Goal: Task Accomplishment & Management: Complete application form

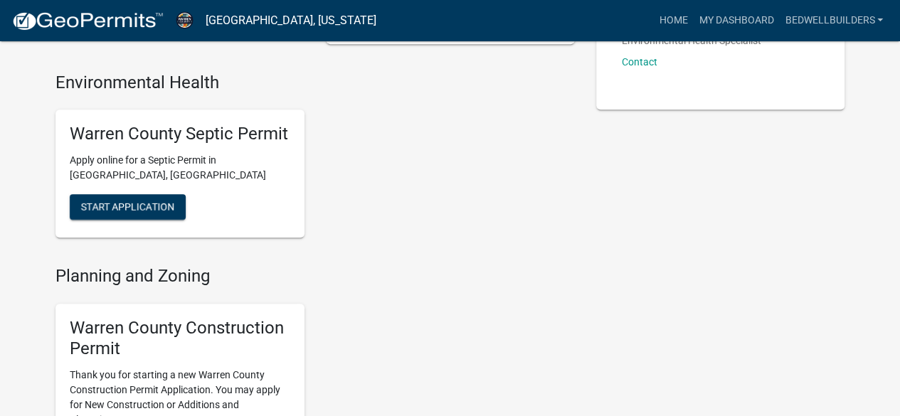
scroll to position [296, 0]
click at [167, 210] on span "Start Application" at bounding box center [127, 207] width 93 height 11
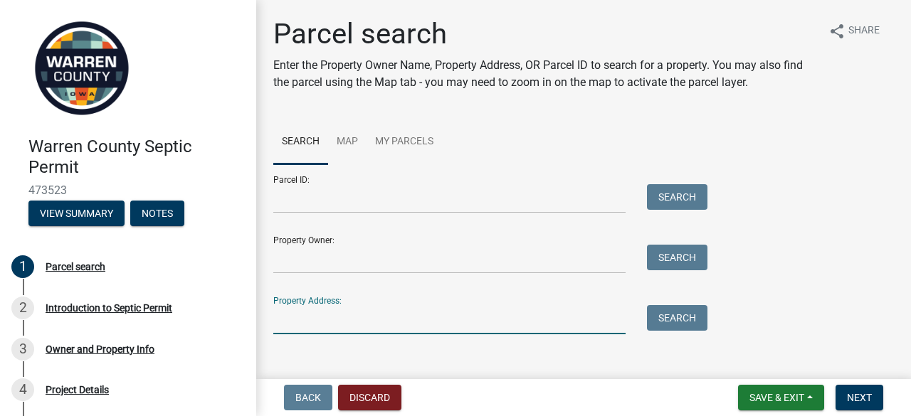
click at [339, 322] on input "Property Address:" at bounding box center [449, 319] width 352 height 29
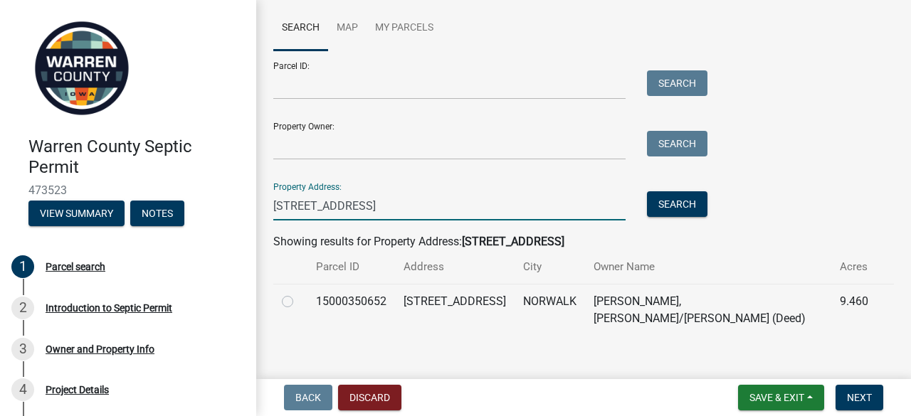
scroll to position [114, 0]
type input "[STREET_ADDRESS]"
click at [299, 293] on label at bounding box center [299, 293] width 0 height 0
click at [299, 302] on input "radio" at bounding box center [303, 297] width 9 height 9
radio input "true"
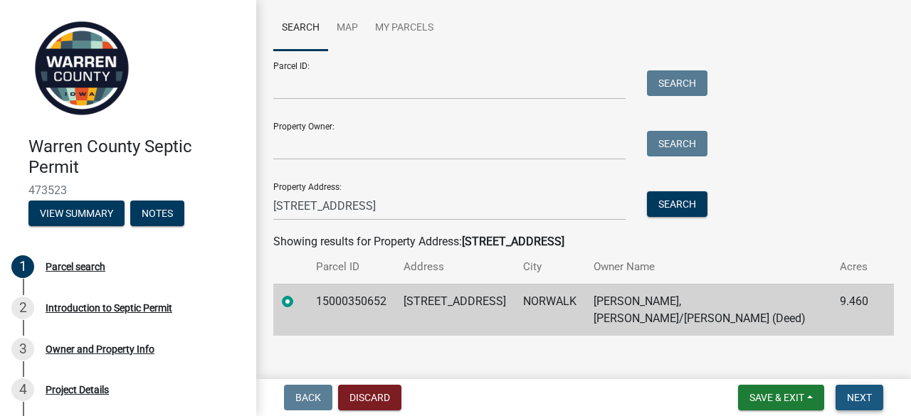
click at [858, 397] on span "Next" at bounding box center [859, 397] width 25 height 11
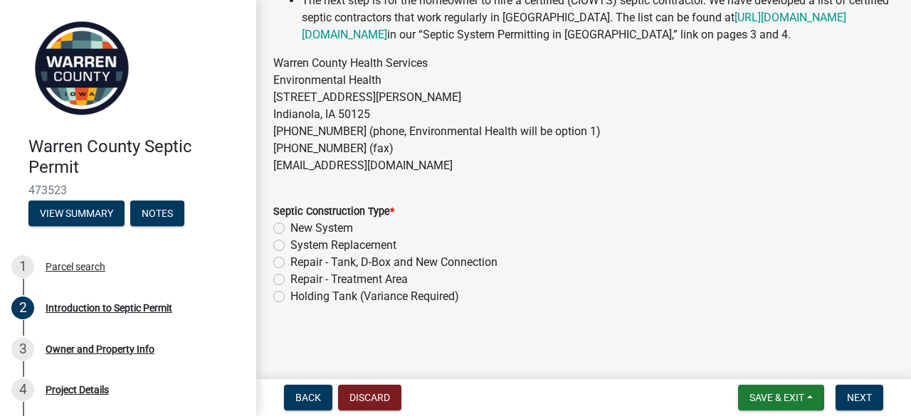
scroll to position [465, 0]
click at [290, 261] on label "Repair - Tank, D-Box and New Connection" at bounding box center [393, 262] width 207 height 17
click at [290, 261] on input "Repair - Tank, D-Box and New Connection" at bounding box center [294, 258] width 9 height 9
radio input "true"
click at [861, 397] on span "Next" at bounding box center [859, 397] width 25 height 11
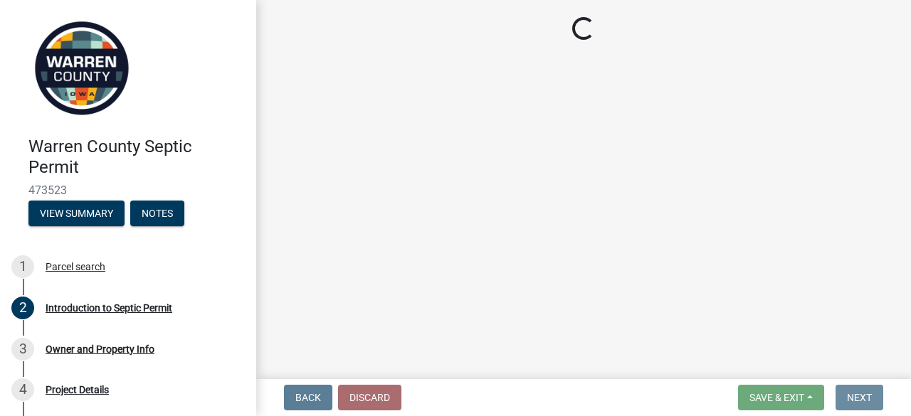
scroll to position [0, 0]
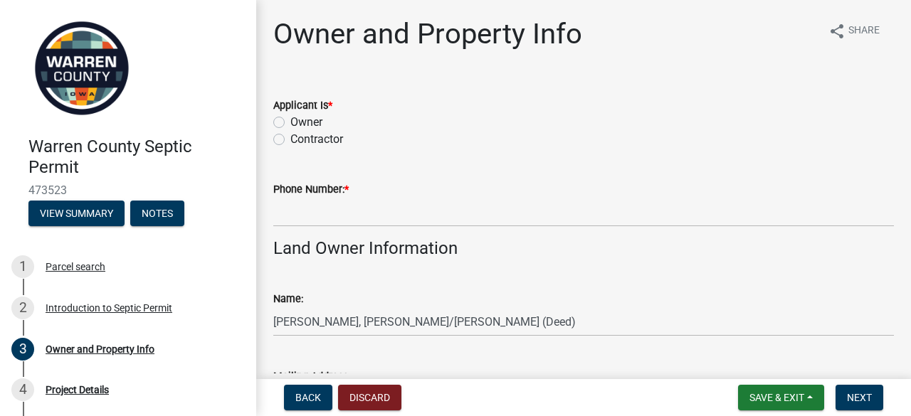
click at [290, 142] on label "Contractor" at bounding box center [316, 139] width 53 height 17
click at [290, 140] on input "Contractor" at bounding box center [294, 135] width 9 height 9
radio input "true"
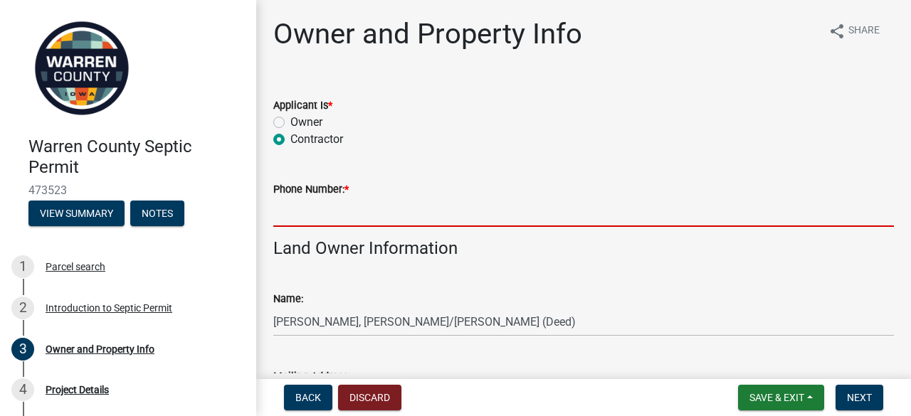
click at [393, 216] on input "Phone Number: *" at bounding box center [583, 212] width 621 height 29
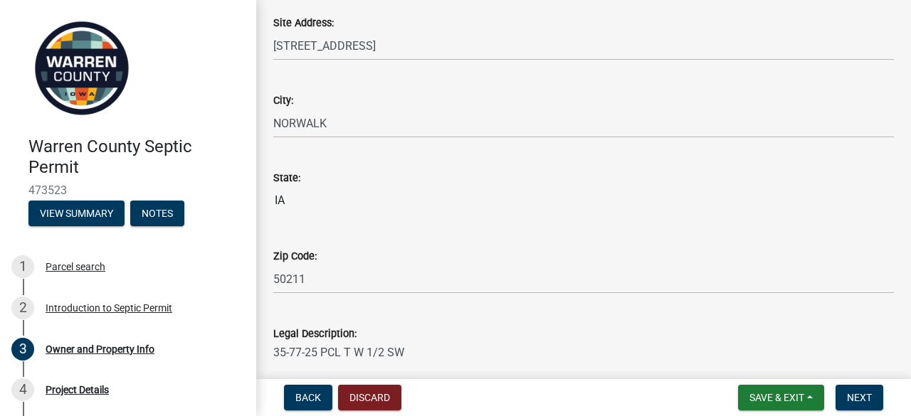
scroll to position [1030, 0]
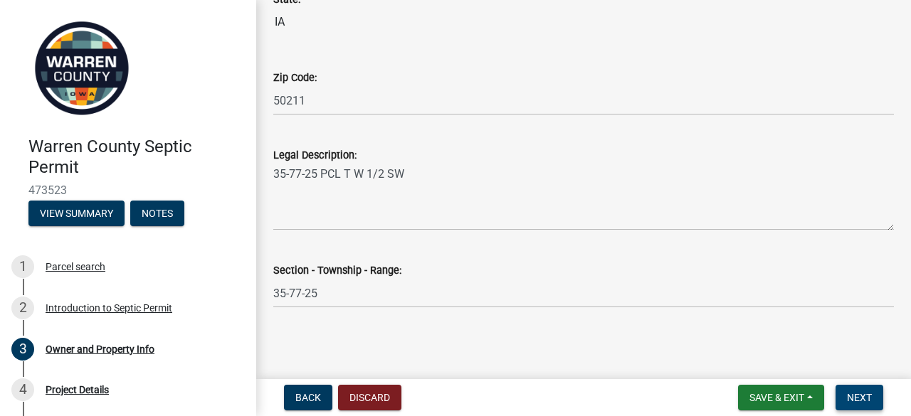
type input "5156812053"
click at [857, 394] on span "Next" at bounding box center [859, 397] width 25 height 11
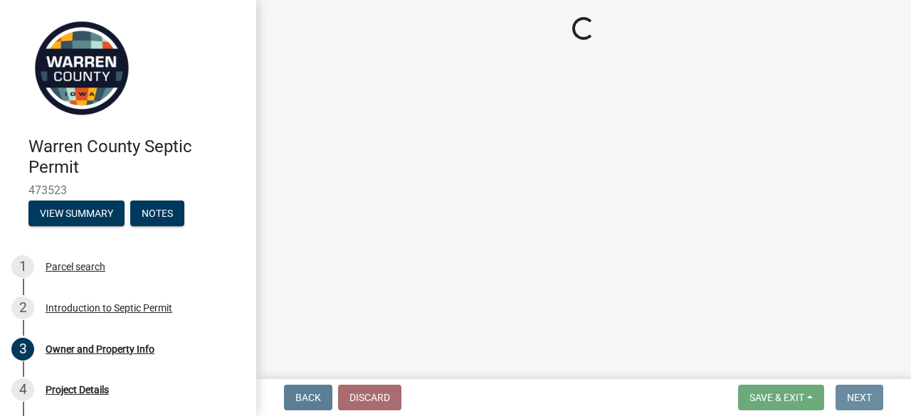
scroll to position [0, 0]
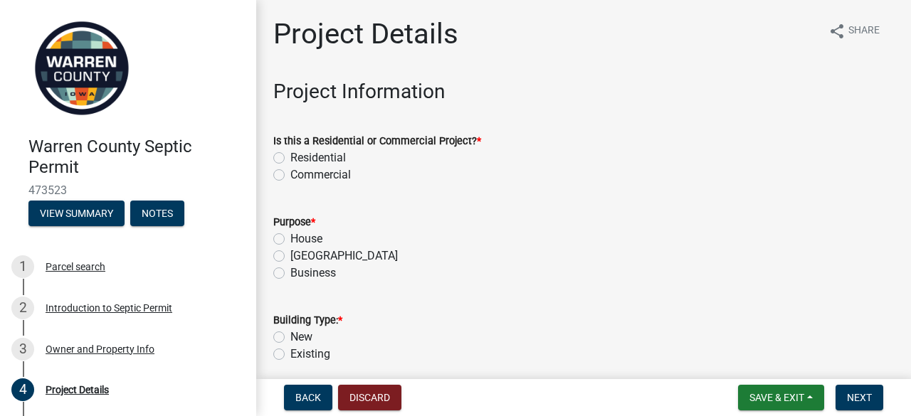
click at [290, 157] on label "Residential" at bounding box center [318, 157] width 56 height 17
click at [290, 157] on input "Residential" at bounding box center [294, 153] width 9 height 9
radio input "true"
click at [290, 243] on label "House" at bounding box center [306, 239] width 32 height 17
click at [290, 240] on input "House" at bounding box center [294, 235] width 9 height 9
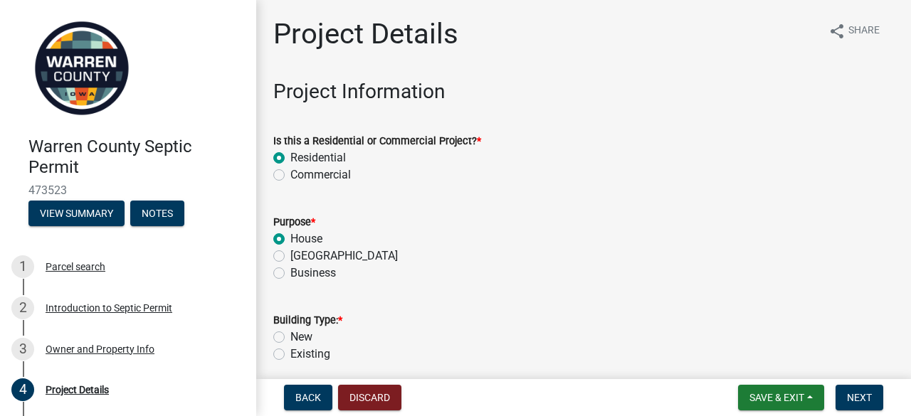
radio input "true"
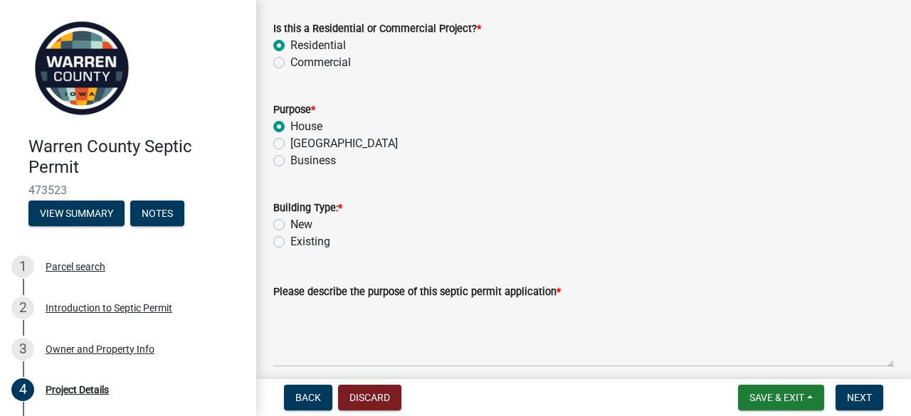
scroll to position [119, 0]
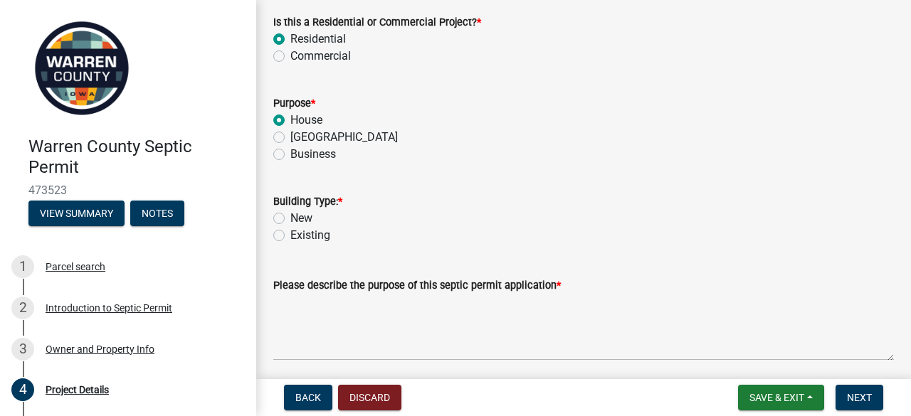
click at [290, 218] on label "New" at bounding box center [301, 218] width 22 height 17
click at [290, 218] on input "New" at bounding box center [294, 214] width 9 height 9
radio input "true"
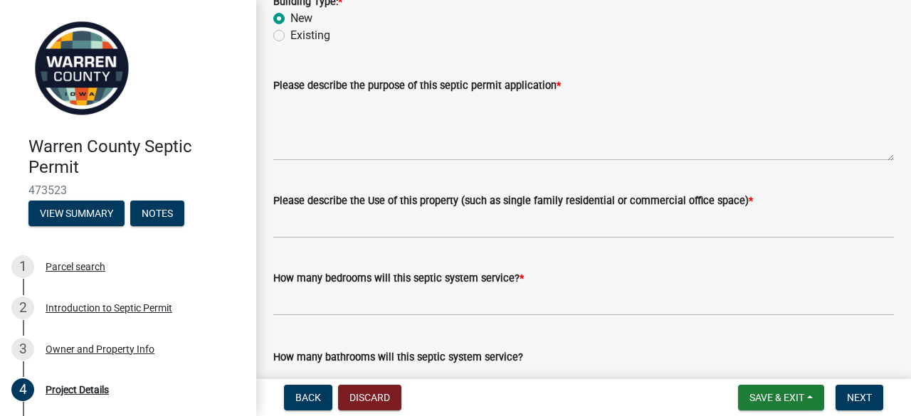
scroll to position [320, 0]
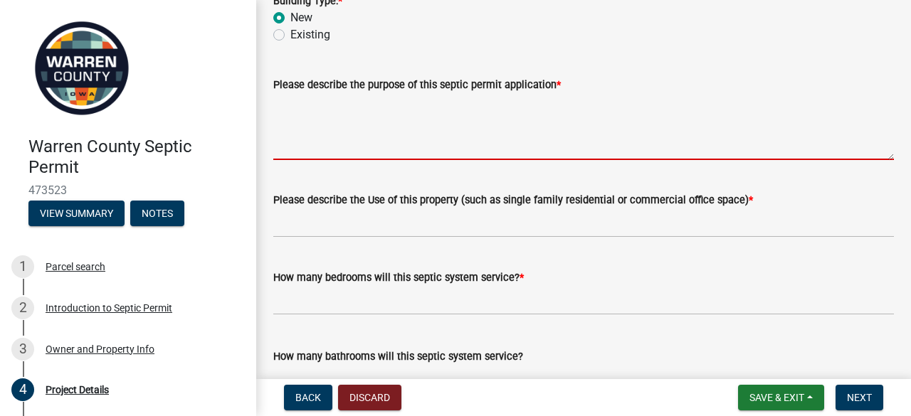
click at [455, 144] on textarea "Please describe the purpose of this septic permit application *" at bounding box center [583, 126] width 621 height 67
type textarea "D"
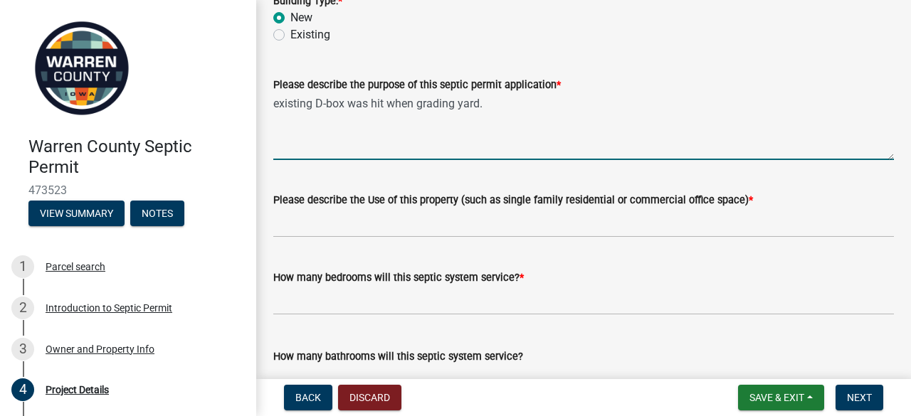
scroll to position [408, 0]
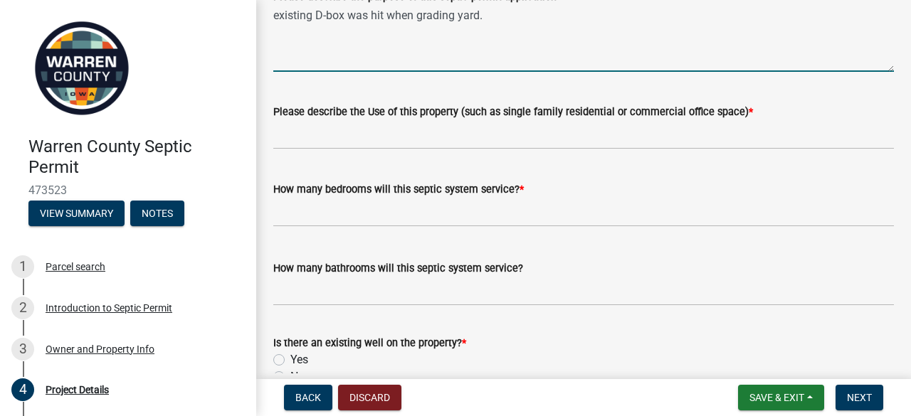
type textarea "existing D-box was hit when grading yard."
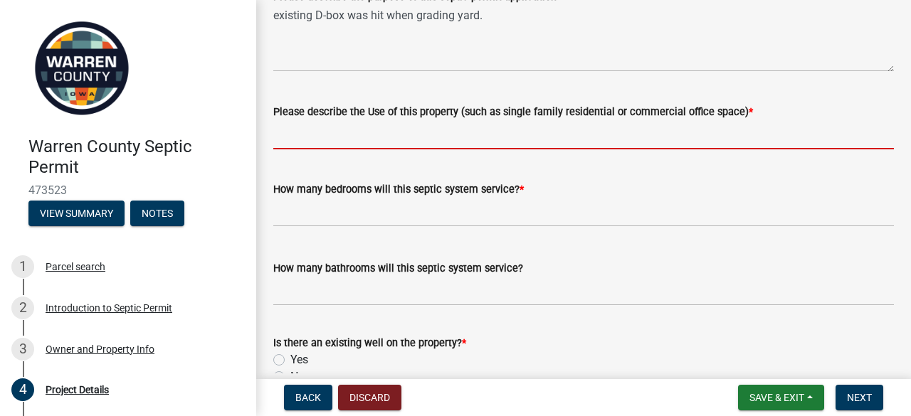
click at [470, 138] on input "Please describe the Use of this property (such as single family residential or …" at bounding box center [583, 134] width 621 height 29
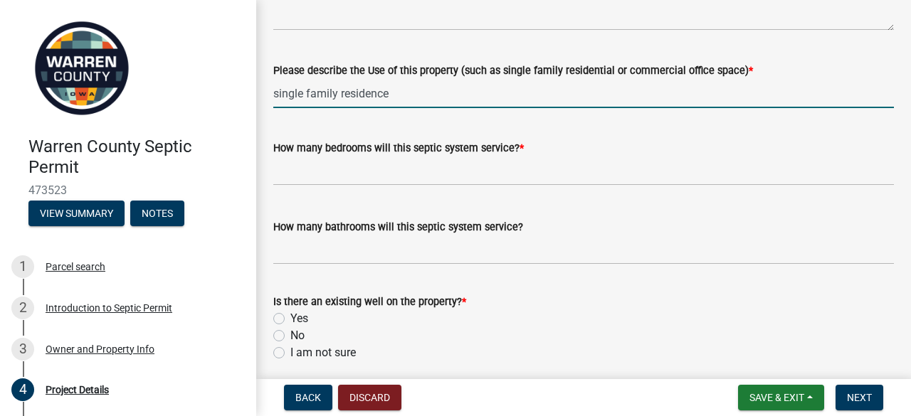
scroll to position [475, 0]
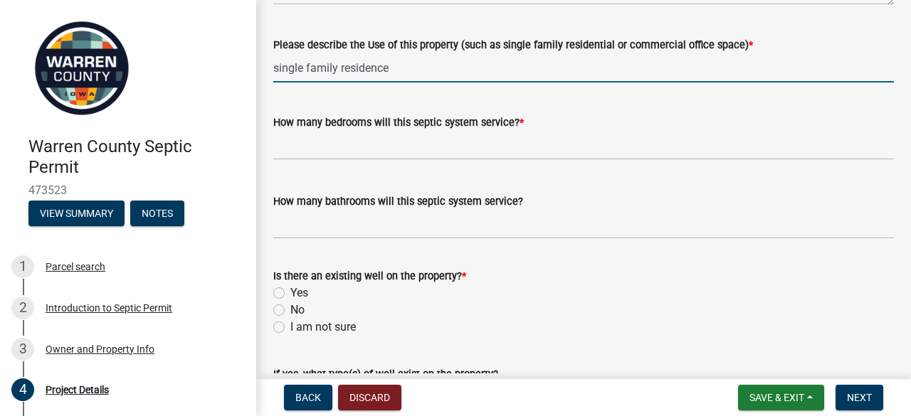
type input "single family residence"
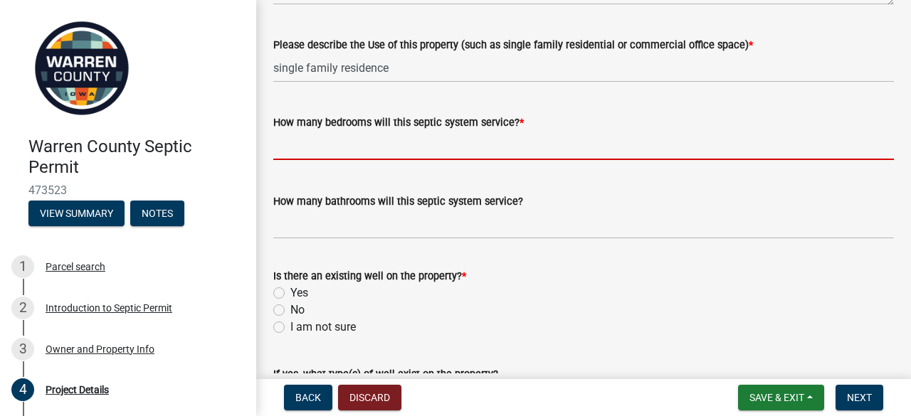
click at [525, 152] on input "text" at bounding box center [583, 145] width 621 height 29
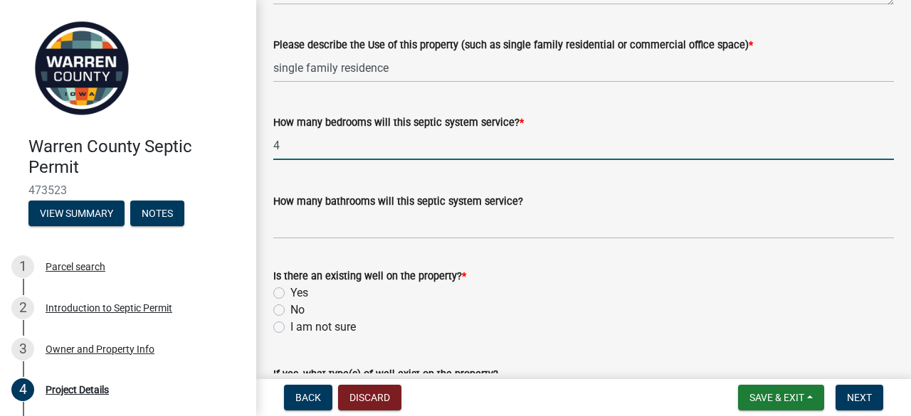
type input "4"
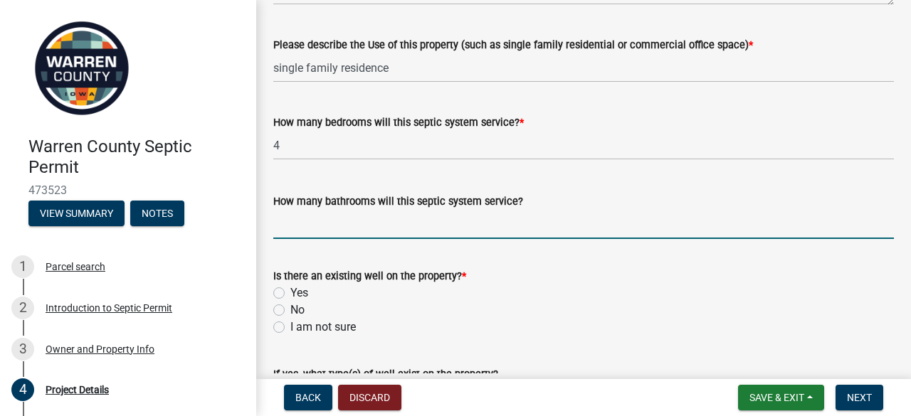
click at [522, 231] on input "How many bathrooms will this septic system service?" at bounding box center [583, 224] width 621 height 29
click at [567, 297] on div "Yes" at bounding box center [583, 293] width 621 height 17
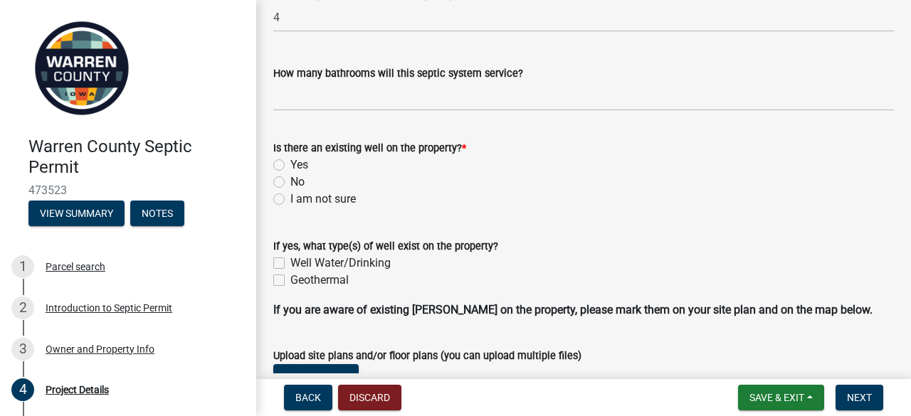
scroll to position [602, 0]
click at [290, 183] on label "No" at bounding box center [297, 182] width 14 height 17
click at [290, 183] on input "No" at bounding box center [294, 178] width 9 height 9
radio input "true"
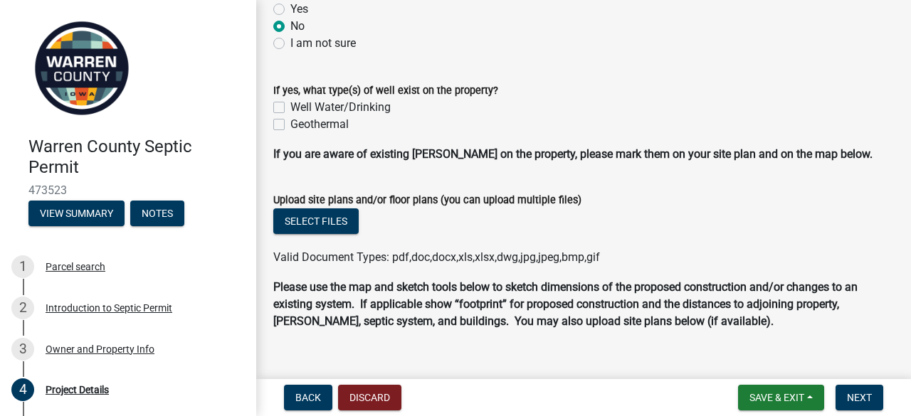
scroll to position [759, 0]
click at [864, 392] on span "Next" at bounding box center [859, 397] width 25 height 11
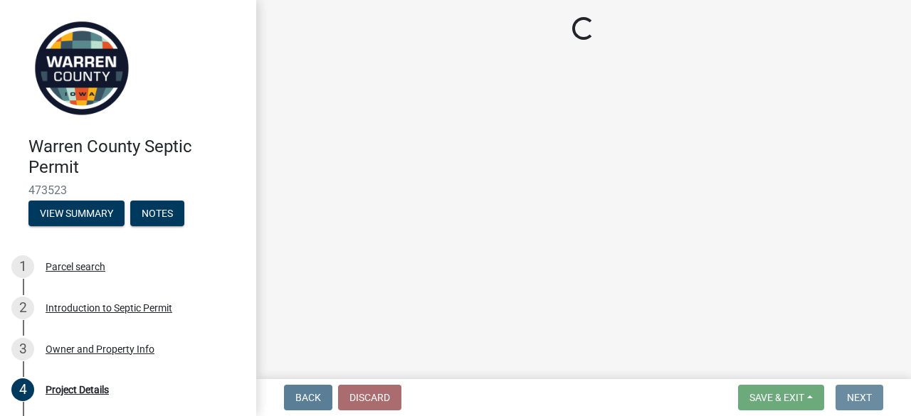
scroll to position [0, 0]
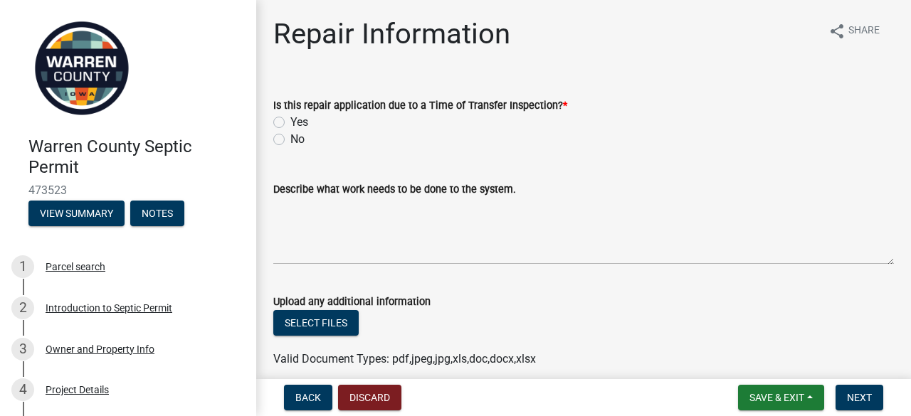
click at [290, 142] on label "No" at bounding box center [297, 139] width 14 height 17
click at [290, 140] on input "No" at bounding box center [294, 135] width 9 height 9
radio input "true"
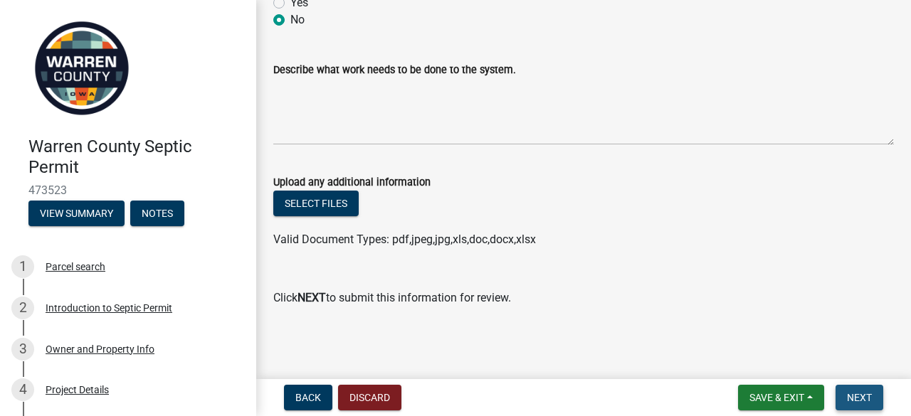
click at [860, 404] on span "Next" at bounding box center [859, 397] width 25 height 11
